Goal: Information Seeking & Learning: Compare options

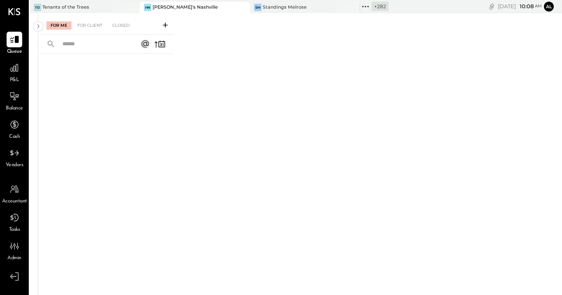
click at [238, 6] on icon at bounding box center [243, 7] width 10 height 10
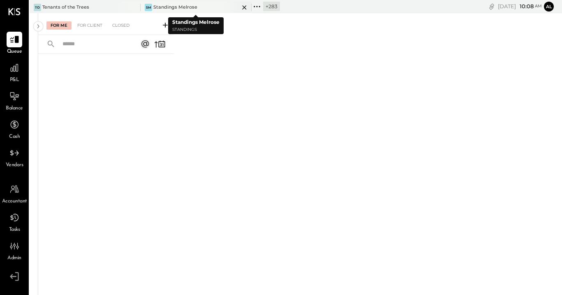
click at [231, 8] on div at bounding box center [237, 7] width 29 height 11
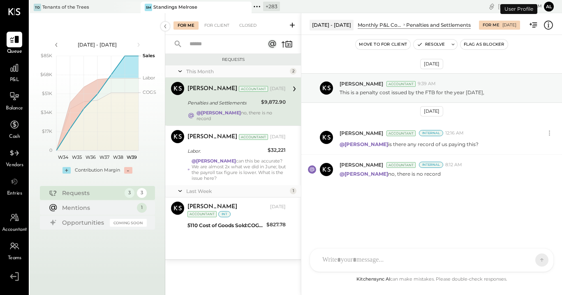
click at [256, 9] on icon at bounding box center [257, 6] width 11 height 11
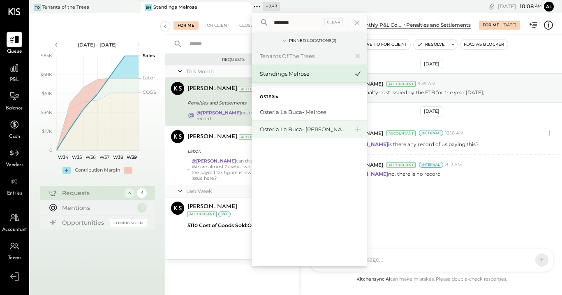
type input "*******"
click at [327, 132] on div "Osteria La Buca- [PERSON_NAME][GEOGRAPHIC_DATA]" at bounding box center [304, 129] width 89 height 8
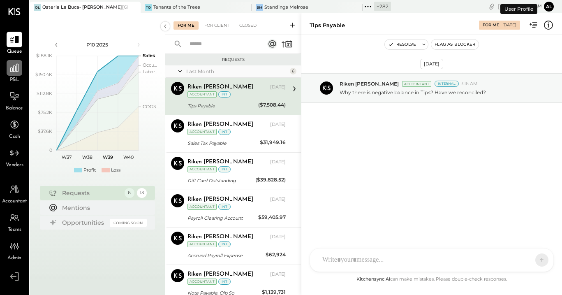
click at [16, 71] on icon at bounding box center [14, 68] width 8 height 8
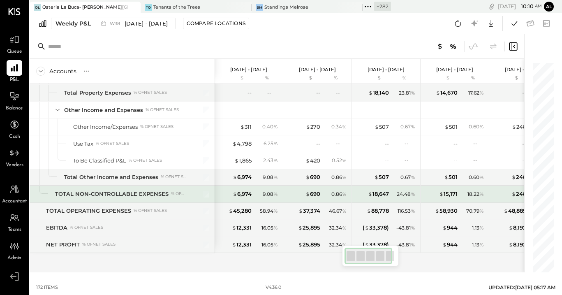
scroll to position [2310, 0]
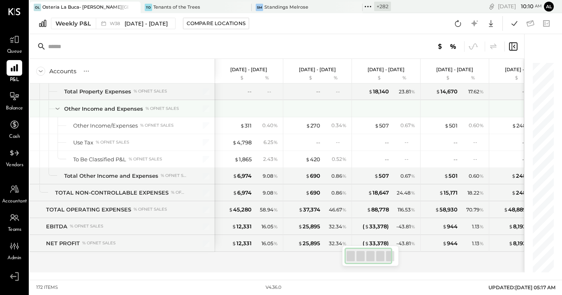
click at [55, 110] on icon at bounding box center [57, 108] width 9 height 9
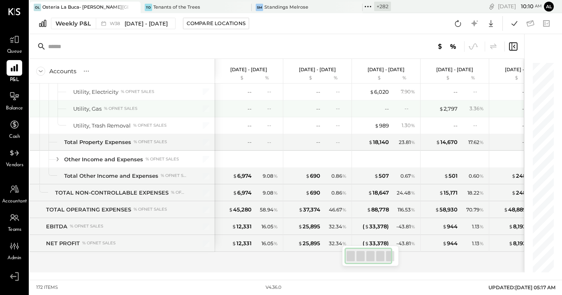
scroll to position [2259, 0]
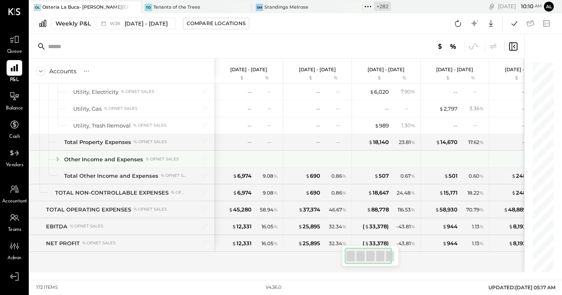
click at [56, 158] on icon at bounding box center [57, 159] width 9 height 9
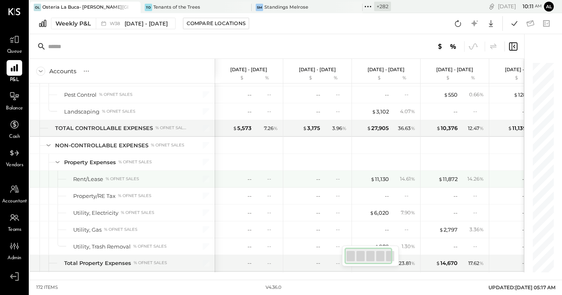
scroll to position [2133, 0]
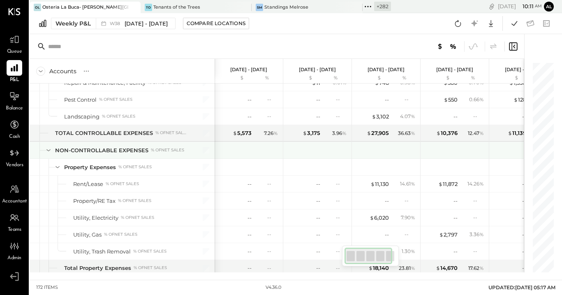
click at [48, 149] on icon at bounding box center [48, 150] width 9 height 9
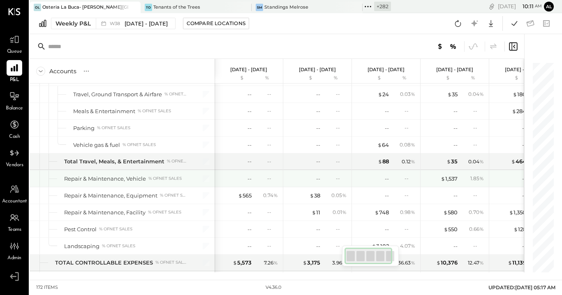
scroll to position [1972, 0]
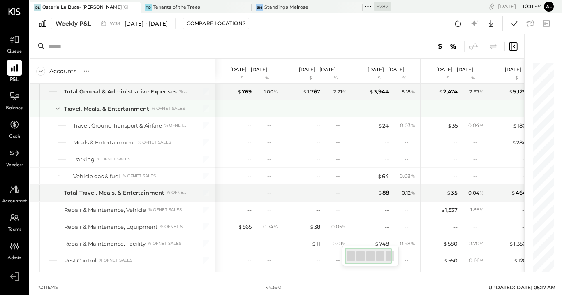
click at [59, 107] on icon at bounding box center [57, 108] width 9 height 9
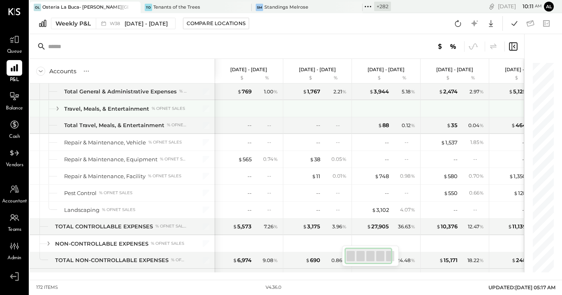
click at [59, 107] on icon at bounding box center [57, 108] width 9 height 9
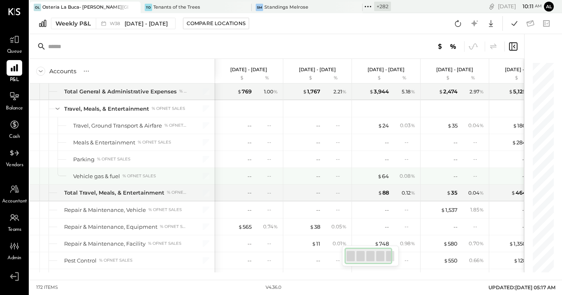
scroll to position [1971, 0]
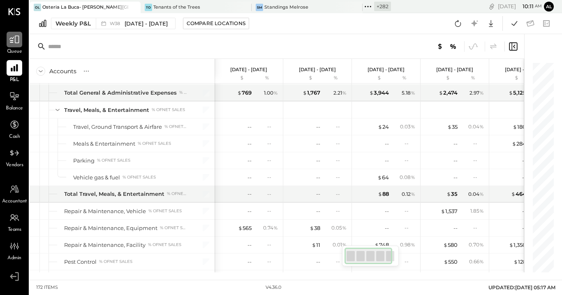
click at [17, 40] on icon at bounding box center [14, 39] width 11 height 11
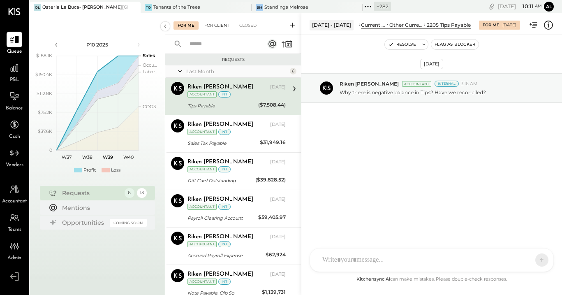
click at [218, 29] on div "For Client" at bounding box center [216, 25] width 33 height 8
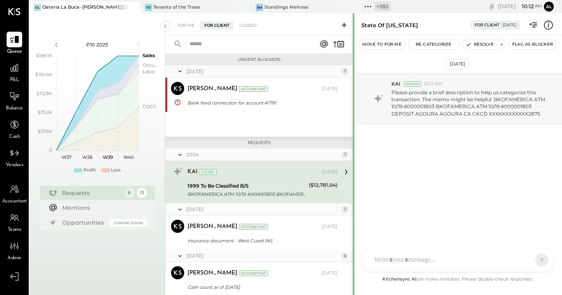
drag, startPoint x: 302, startPoint y: 24, endPoint x: 353, endPoint y: 30, distance: 52.1
click at [353, 30] on div at bounding box center [354, 295] width 2 height 564
click at [354, 30] on div at bounding box center [354, 295] width 2 height 564
click at [9, 72] on icon at bounding box center [14, 68] width 11 height 11
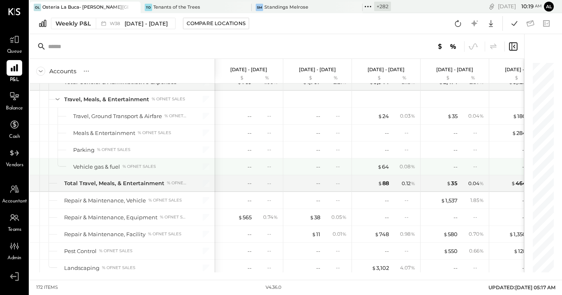
scroll to position [1927, 0]
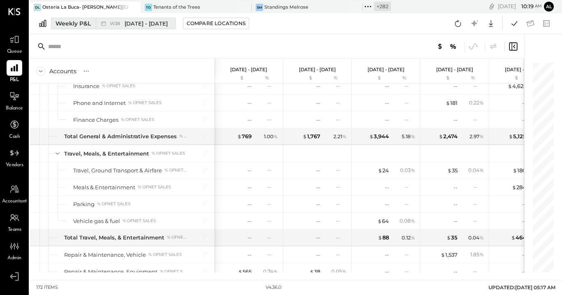
click at [74, 26] on div "Weekly P&L" at bounding box center [73, 23] width 35 height 8
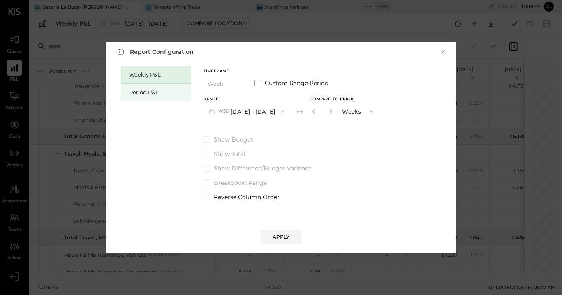
click at [158, 92] on div "Period P&L" at bounding box center [158, 92] width 58 height 8
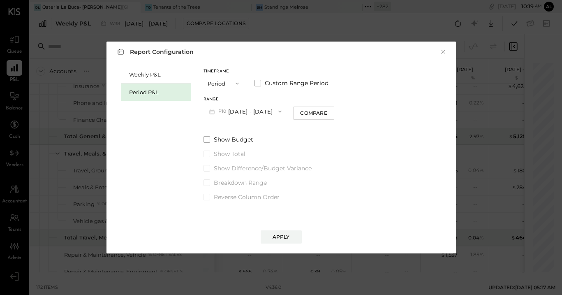
click at [257, 112] on button "P10 [DATE] - [DATE]" at bounding box center [246, 111] width 84 height 15
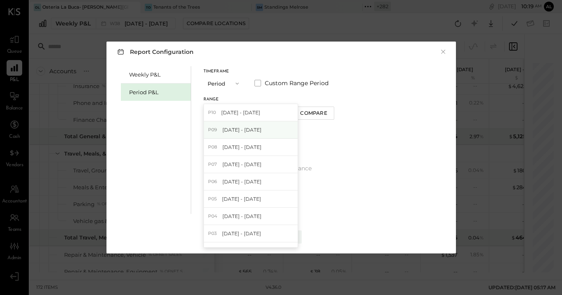
click at [256, 137] on div "P09 [DATE] - [DATE]" at bounding box center [251, 129] width 94 height 17
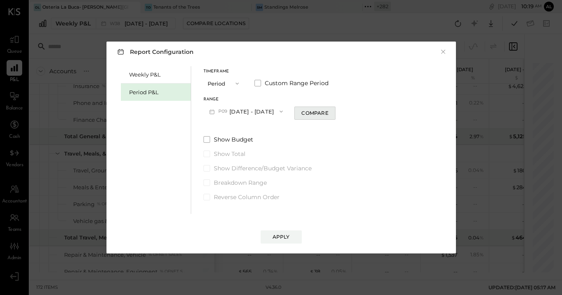
click at [328, 111] on div "Compare" at bounding box center [315, 112] width 27 height 7
click at [332, 111] on icon "button" at bounding box center [330, 111] width 5 height 5
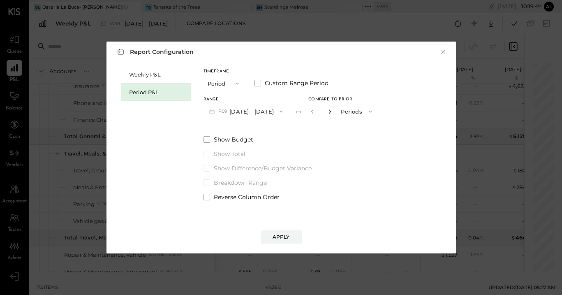
type input "*"
click at [294, 233] on button "Apply" at bounding box center [281, 236] width 41 height 13
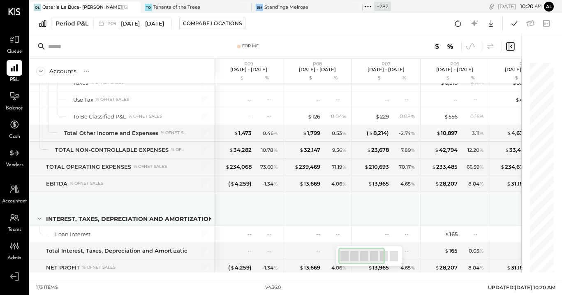
scroll to position [2343, 0]
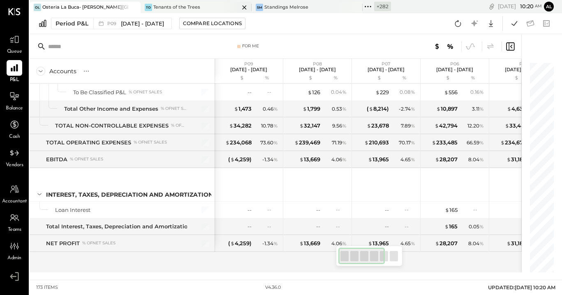
click at [242, 7] on icon at bounding box center [244, 7] width 10 height 10
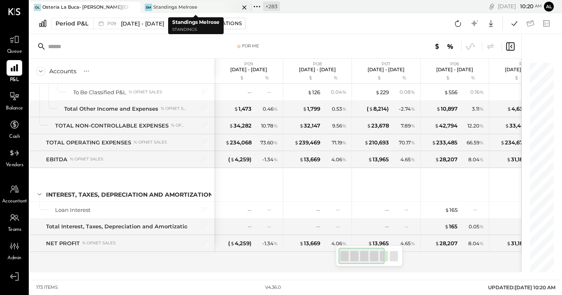
click at [243, 7] on icon at bounding box center [244, 7] width 10 height 10
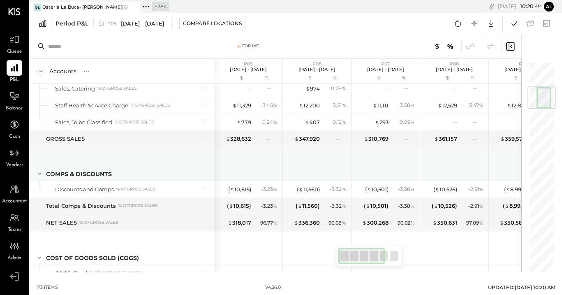
scroll to position [0, 0]
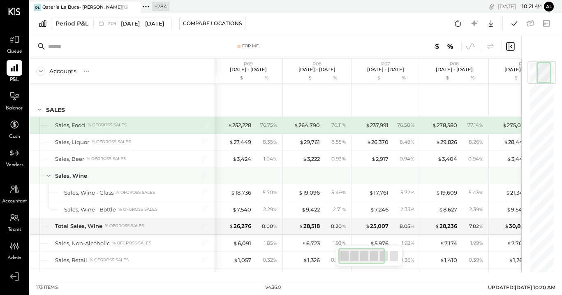
click at [47, 173] on icon at bounding box center [48, 175] width 9 height 9
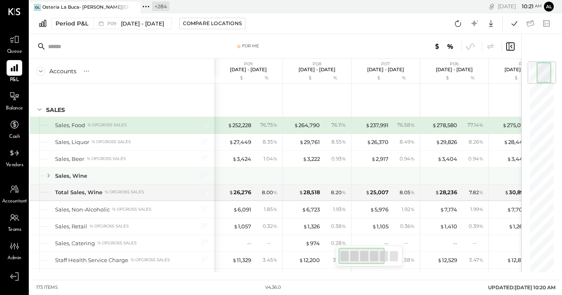
click at [47, 173] on icon at bounding box center [48, 175] width 9 height 9
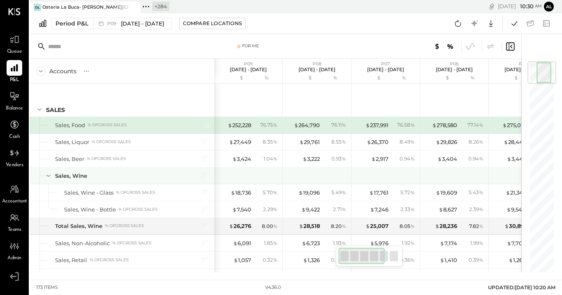
click at [44, 175] on icon at bounding box center [48, 175] width 9 height 9
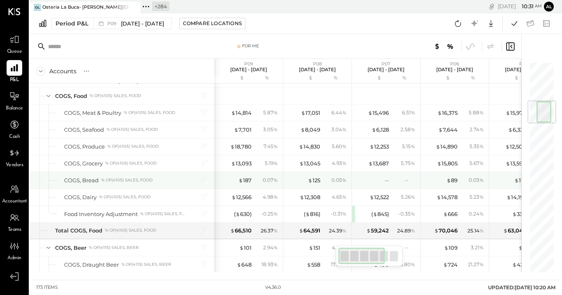
scroll to position [335, 0]
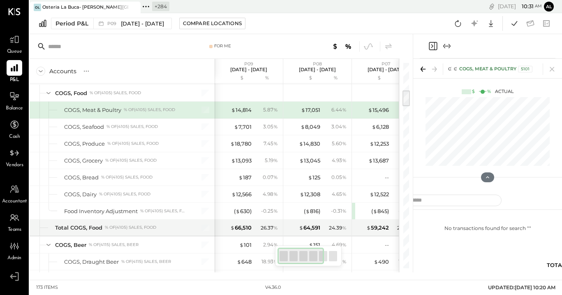
click at [432, 46] on icon "Close panel" at bounding box center [433, 46] width 10 height 10
